Goal: Navigation & Orientation: Go to known website

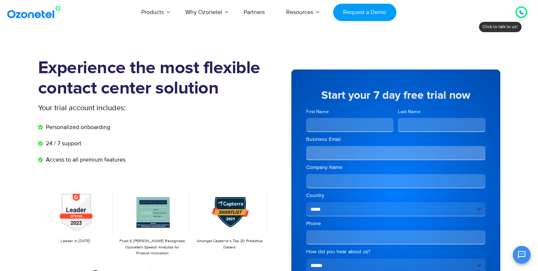
click at [524, 7] on div at bounding box center [521, 12] width 12 height 12
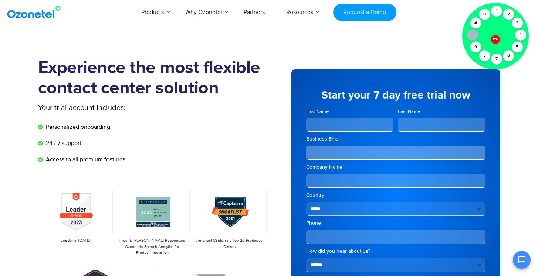
click at [521, 12] on div "Click to talk to us! Call ended 1 2 3 4 5 6 7 8 9 # 0" at bounding box center [521, 12] width 0 height 0
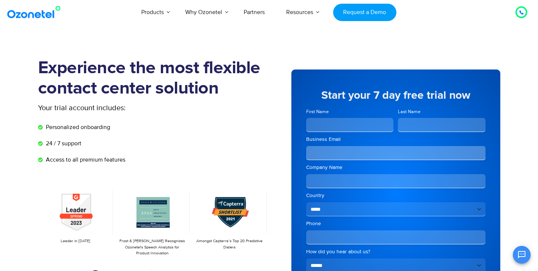
click at [130, 96] on h1 "Experience the most flexible contact center solution" at bounding box center [153, 78] width 231 height 41
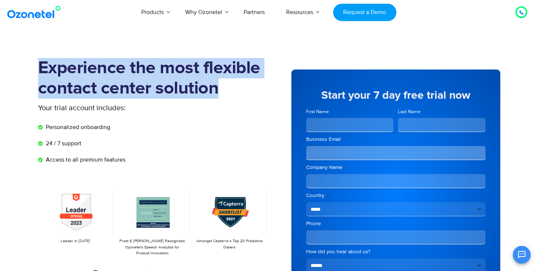
drag, startPoint x: 43, startPoint y: 65, endPoint x: 228, endPoint y: 90, distance: 187.6
click at [228, 90] on h1 "Experience the most flexible contact center solution" at bounding box center [153, 78] width 231 height 41
click at [211, 89] on h1 "Experience the most flexible contact center solution" at bounding box center [153, 78] width 231 height 41
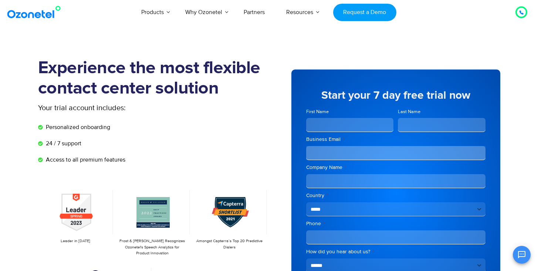
click at [41, 54] on section "Experience the most flexible contact center solution Your trial account include…" at bounding box center [269, 204] width 538 height 329
